Goal: Find specific page/section: Find specific page/section

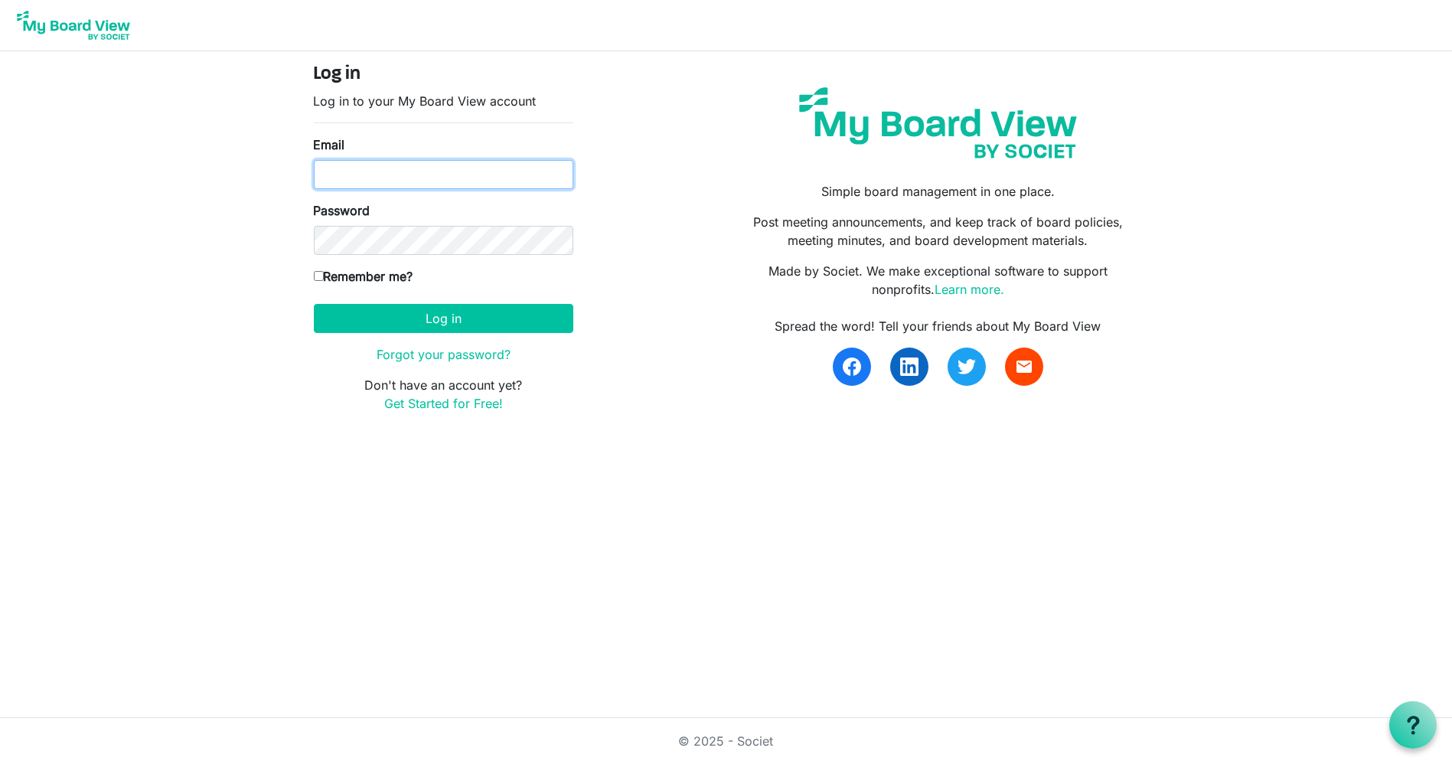
click at [372, 171] on input "Email" at bounding box center [443, 174] width 259 height 29
type input "[PERSON_NAME][EMAIL_ADDRESS][DOMAIN_NAME]"
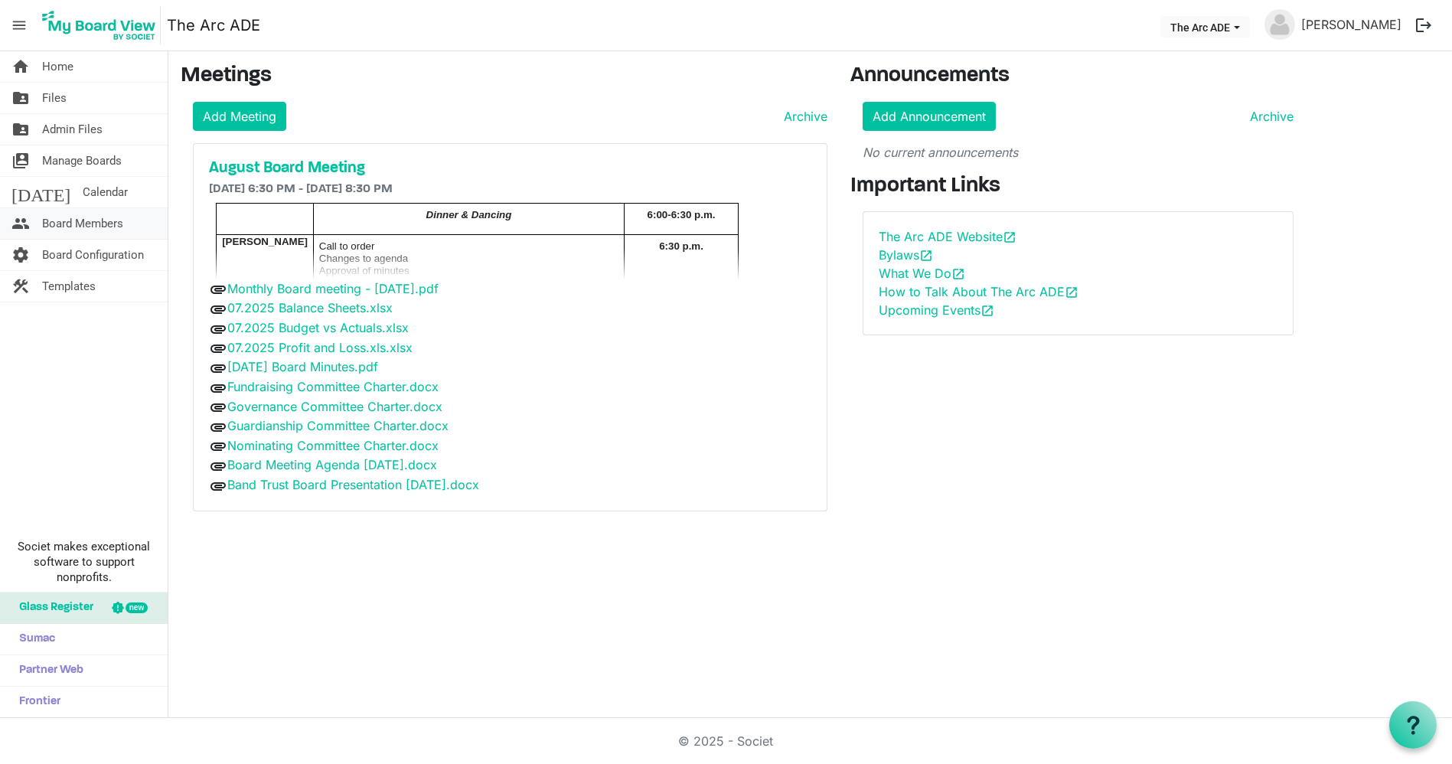
click at [90, 223] on span "Board Members" at bounding box center [82, 223] width 81 height 31
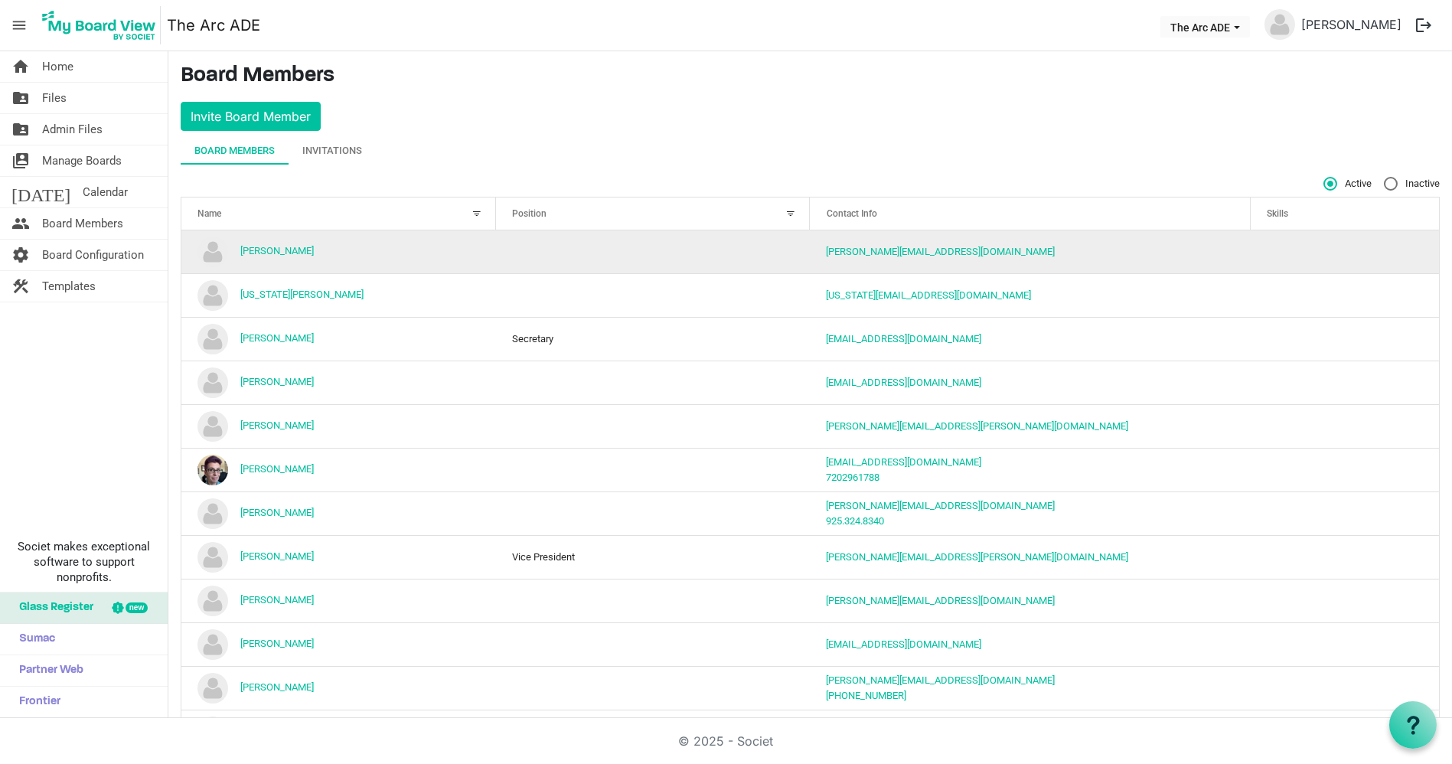
click at [282, 256] on td "[PERSON_NAME]" at bounding box center [338, 251] width 315 height 43
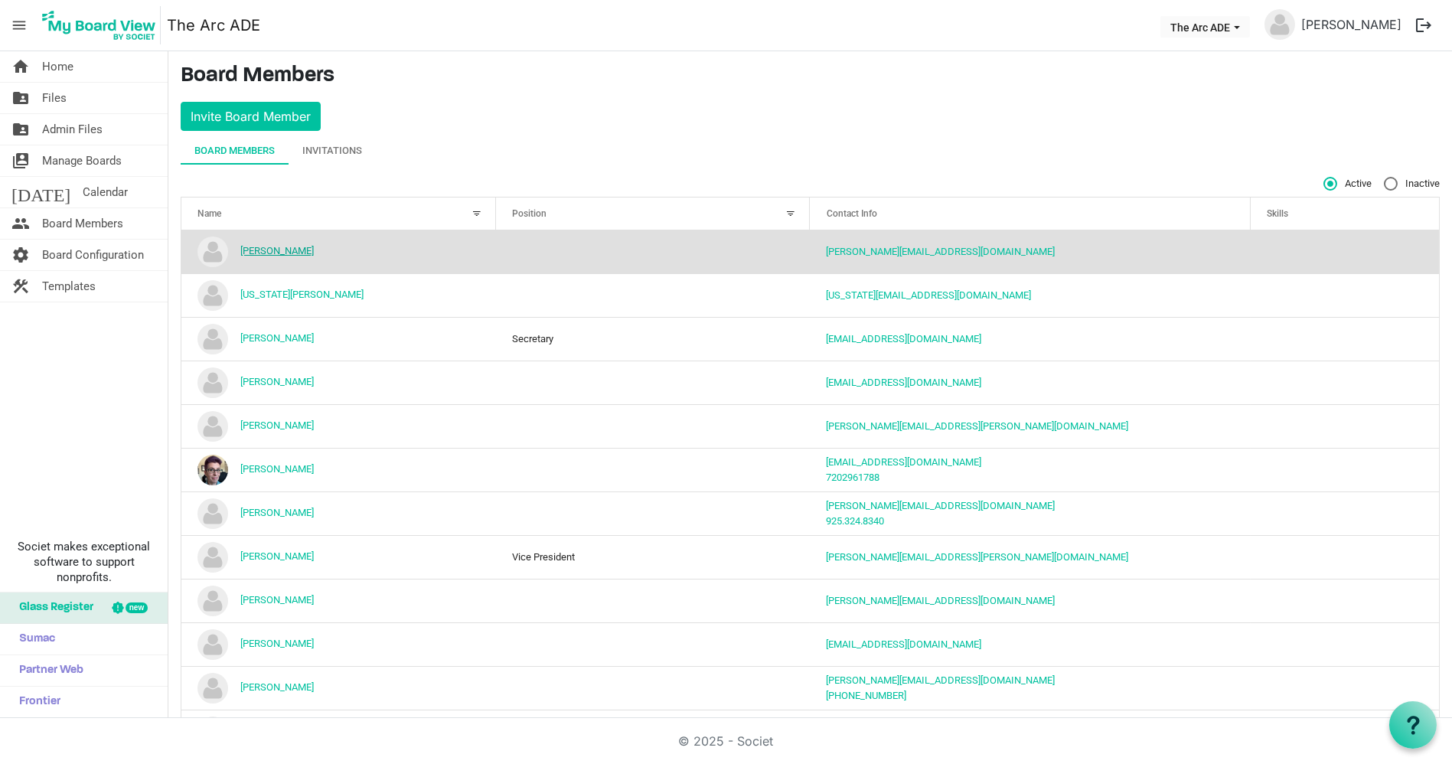
click at [282, 247] on link "[PERSON_NAME]" at bounding box center [276, 250] width 73 height 11
